Goal: Information Seeking & Learning: Find specific page/section

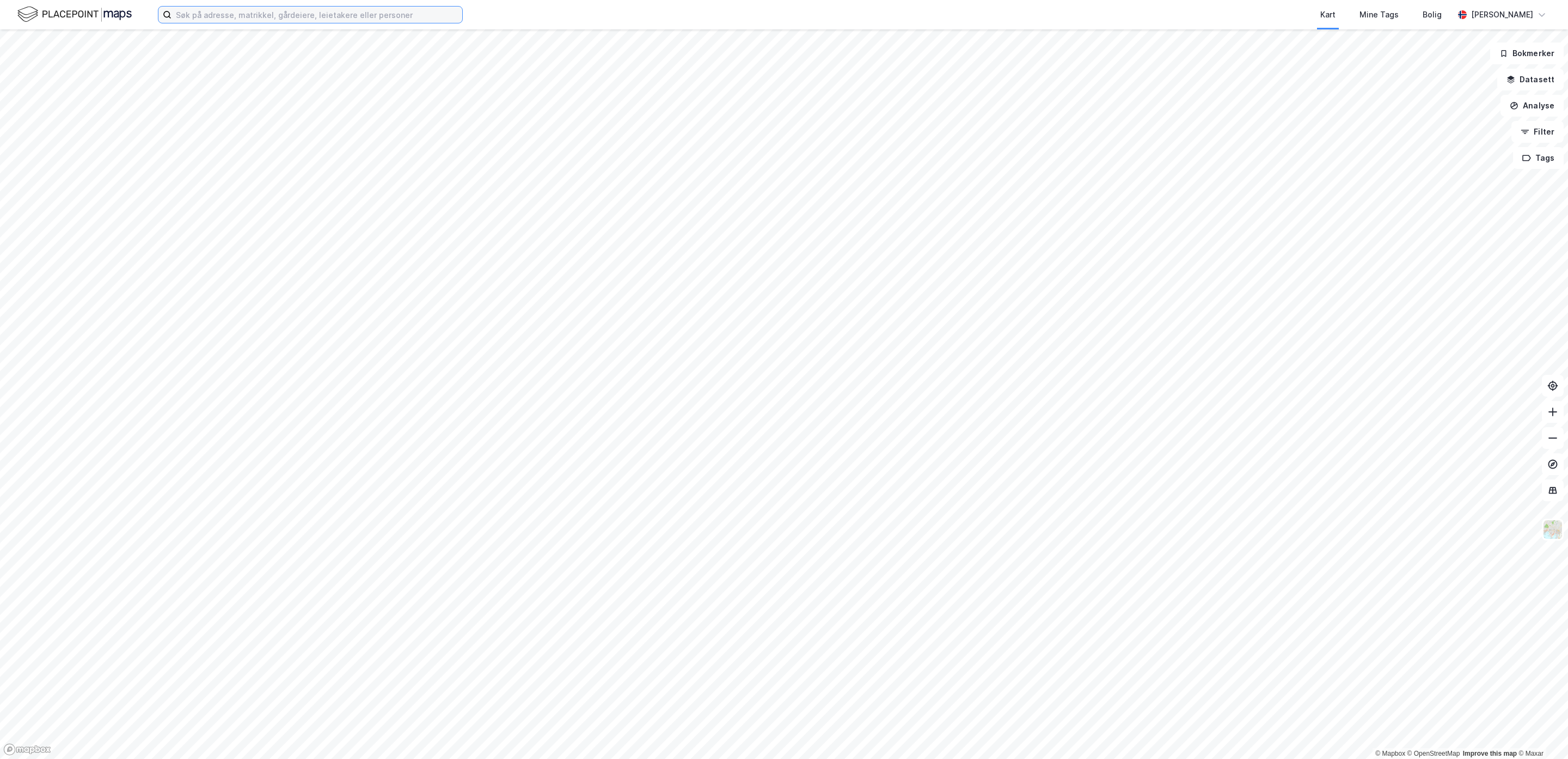
click at [251, 16] on input at bounding box center [317, 15] width 290 height 16
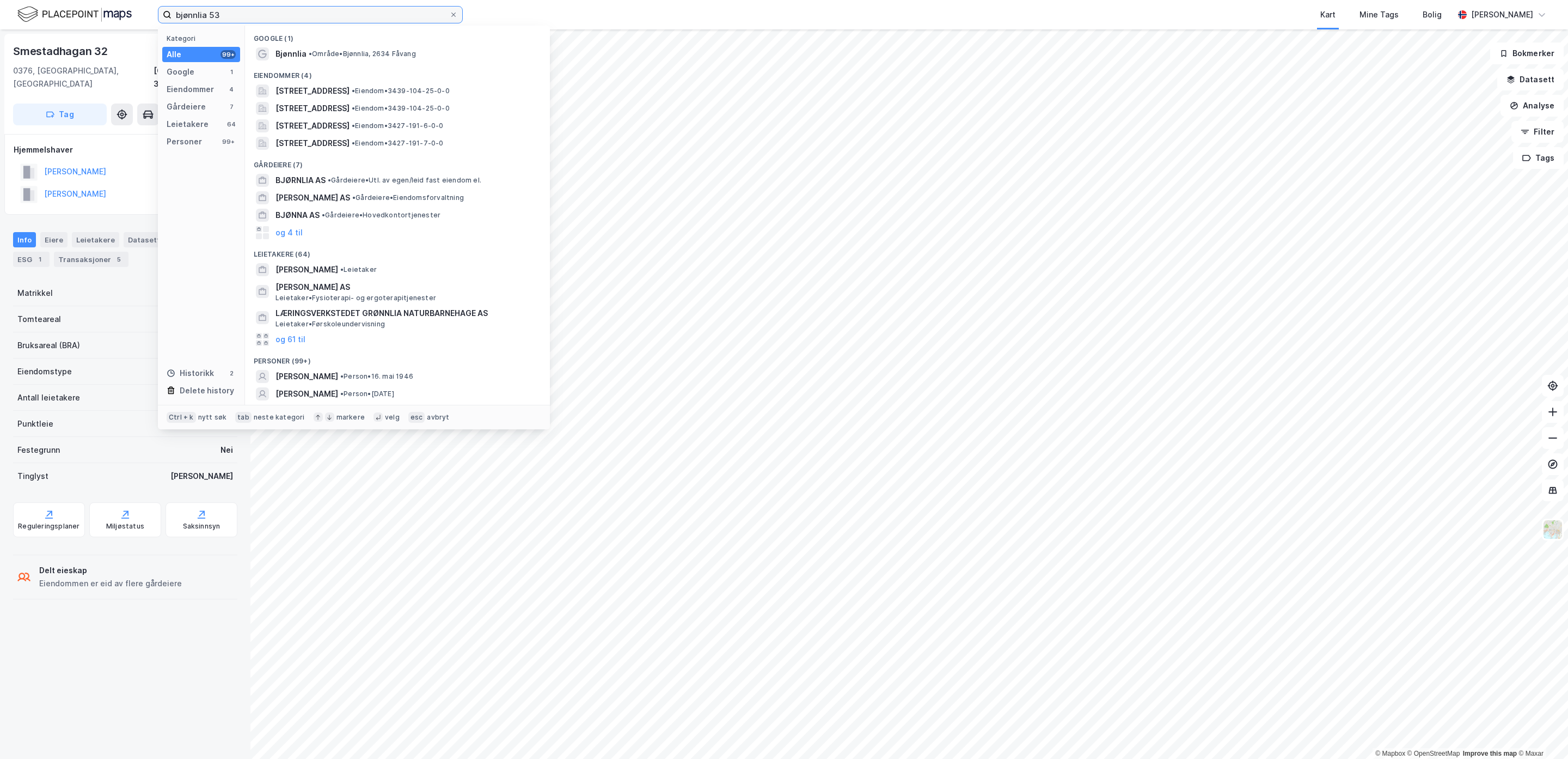
type input "bjønnlia 53"
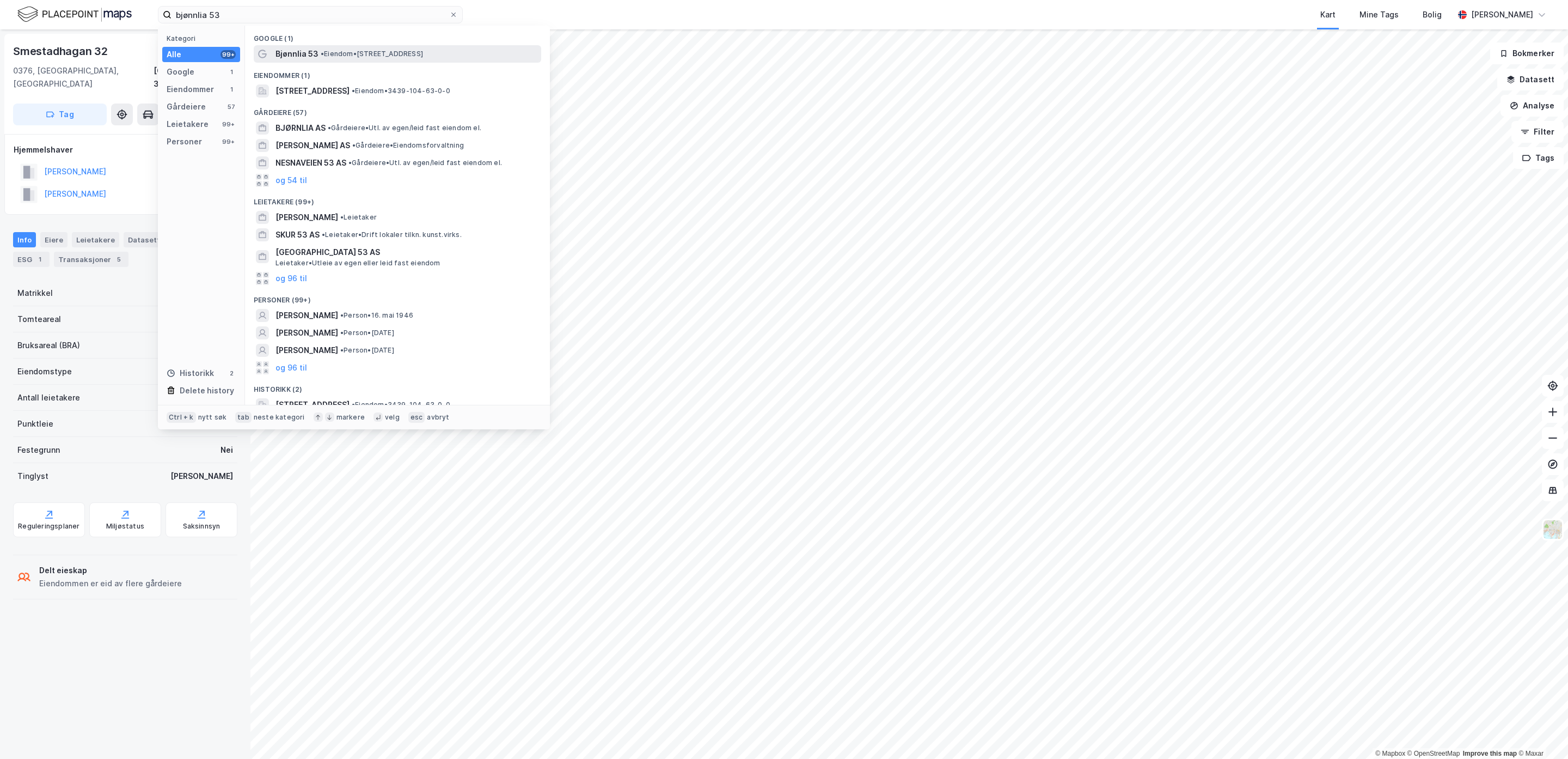
click at [334, 55] on span "• Eiendom • [STREET_ADDRESS]" at bounding box center [371, 54] width 102 height 9
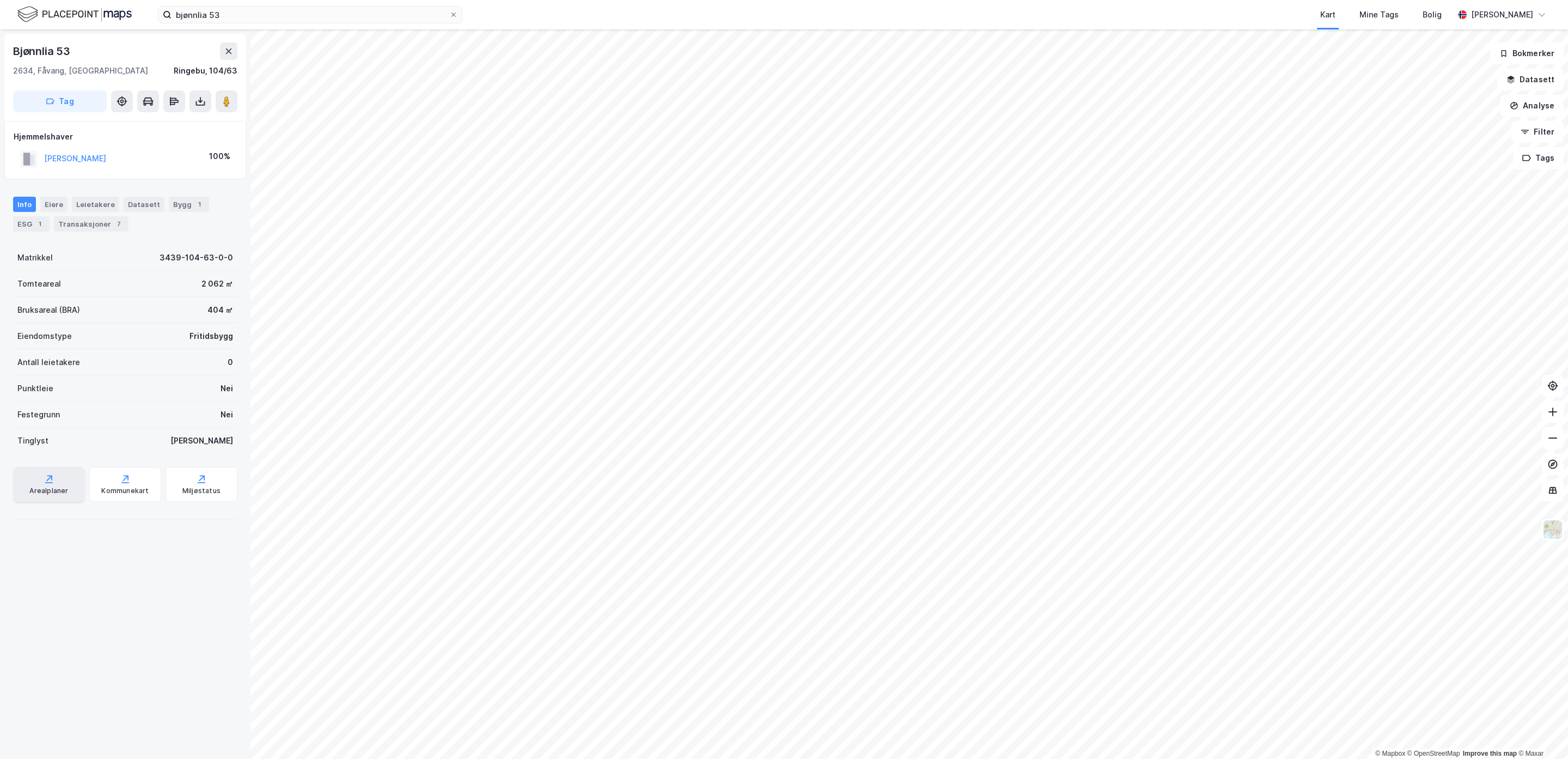
click at [47, 481] on icon at bounding box center [48, 478] width 11 height 11
